Goal: Find specific page/section

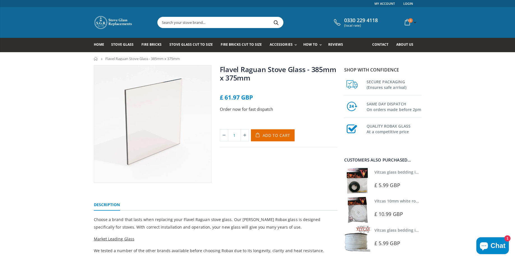
scroll to position [34, 0]
click at [201, 23] on input "text" at bounding box center [252, 22] width 188 height 11
click at [122, 46] on span "Stove Glass" at bounding box center [122, 44] width 22 height 5
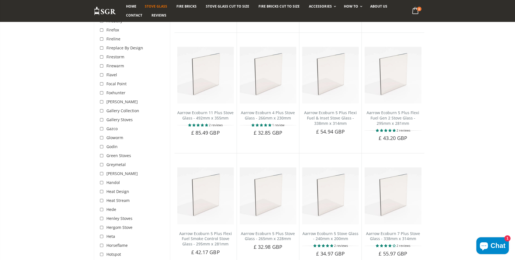
scroll to position [773, 0]
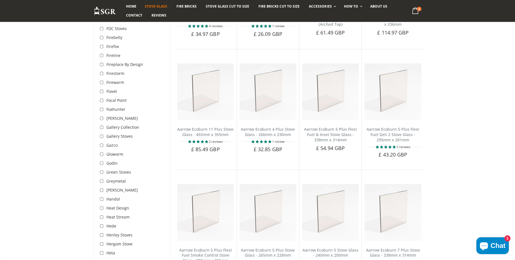
click at [103, 89] on input "checkbox" at bounding box center [103, 92] width 6 height 6
checkbox input "true"
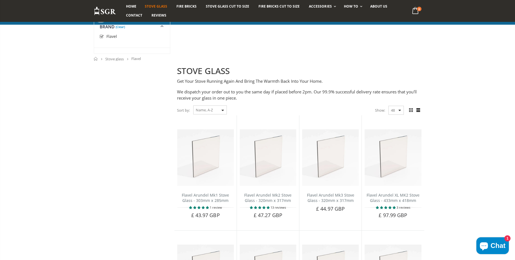
scroll to position [773, 0]
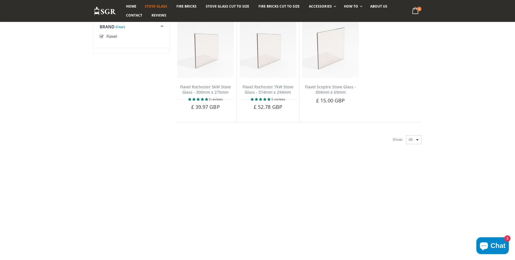
scroll to position [639, 0]
